Goal: Check status: Check status

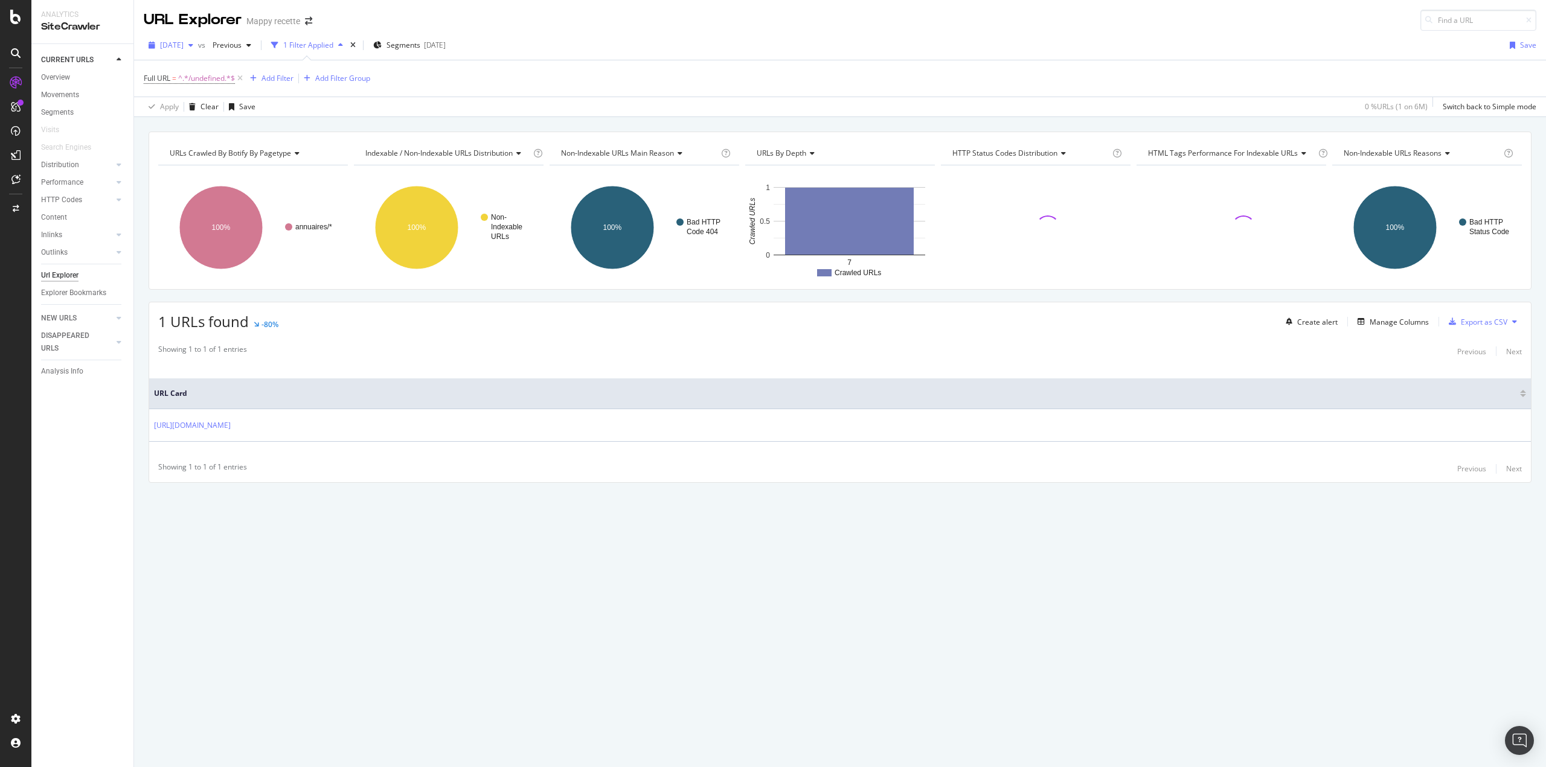
click at [190, 38] on div "[DATE]" at bounding box center [171, 45] width 54 height 18
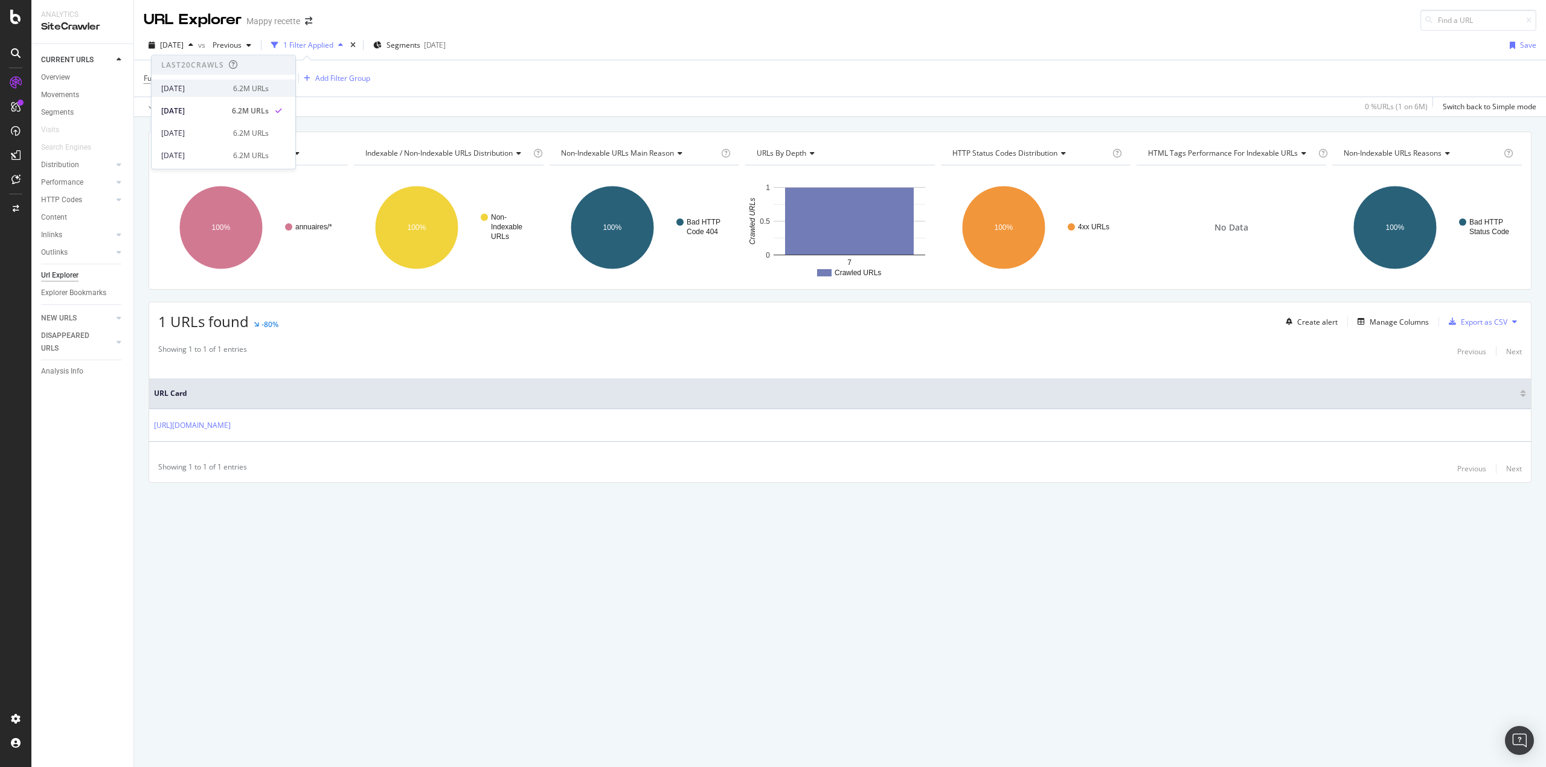
click at [191, 94] on div "[DATE] 6.2M URLs" at bounding box center [224, 89] width 144 height 18
